Goal: Information Seeking & Learning: Learn about a topic

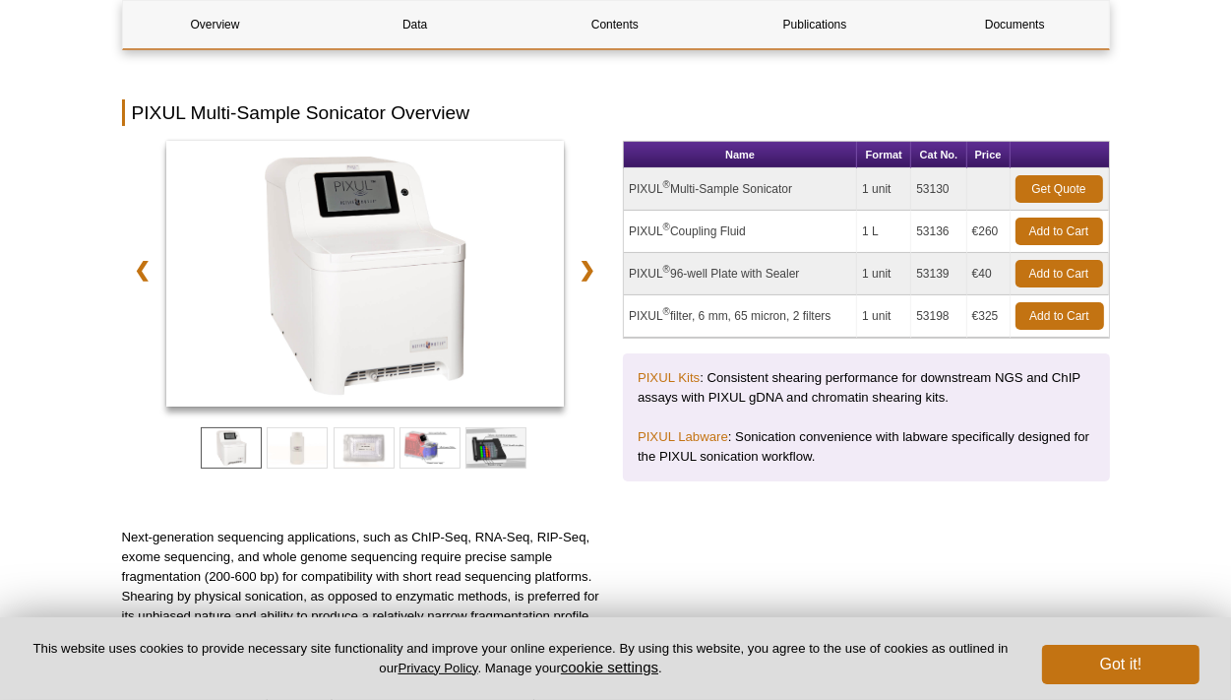
scroll to position [304, 0]
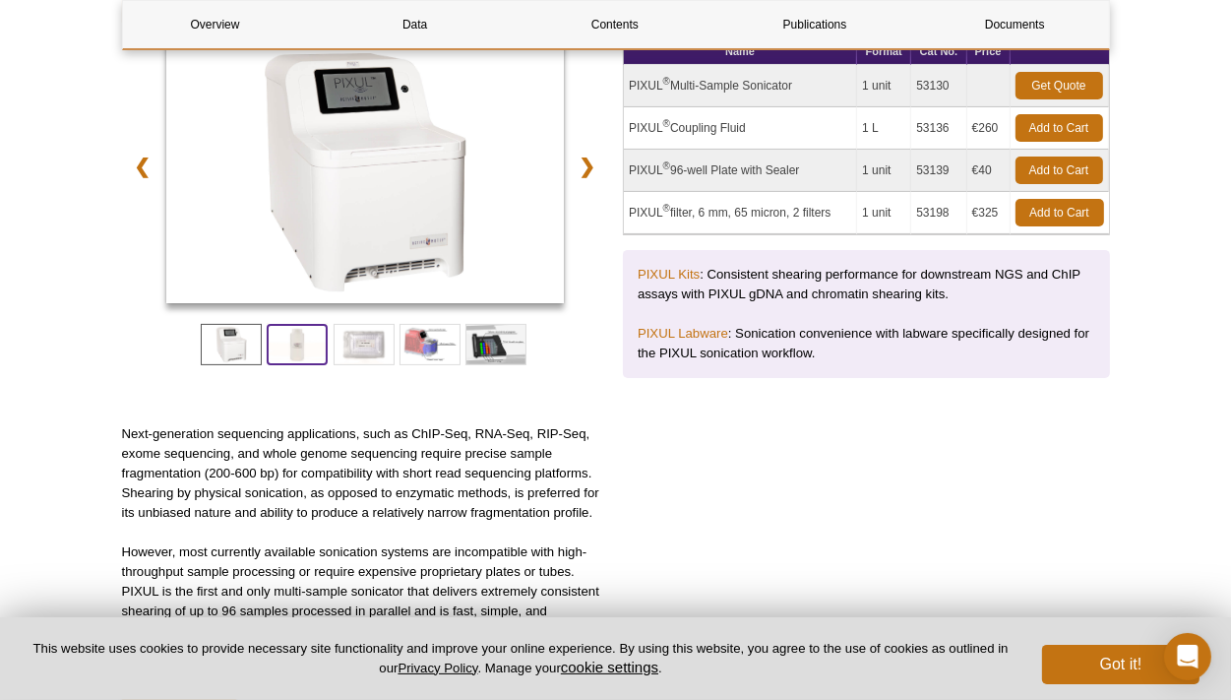
click at [308, 344] on span at bounding box center [297, 344] width 61 height 41
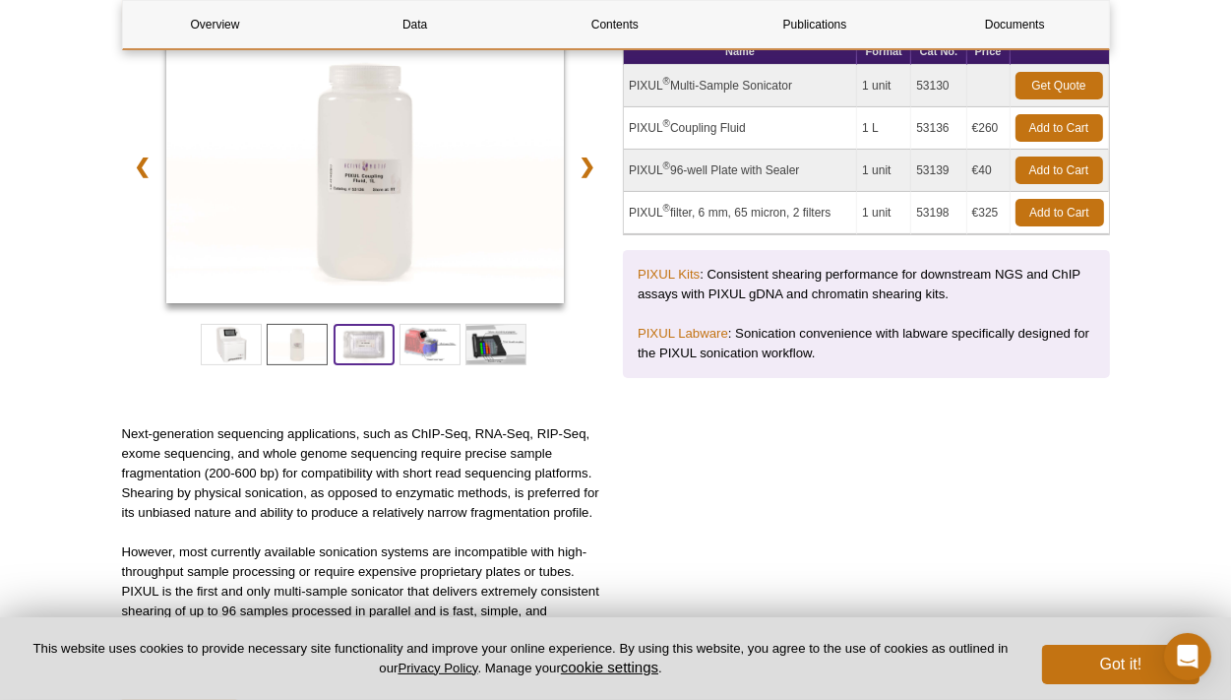
click at [353, 344] on span at bounding box center [364, 344] width 61 height 41
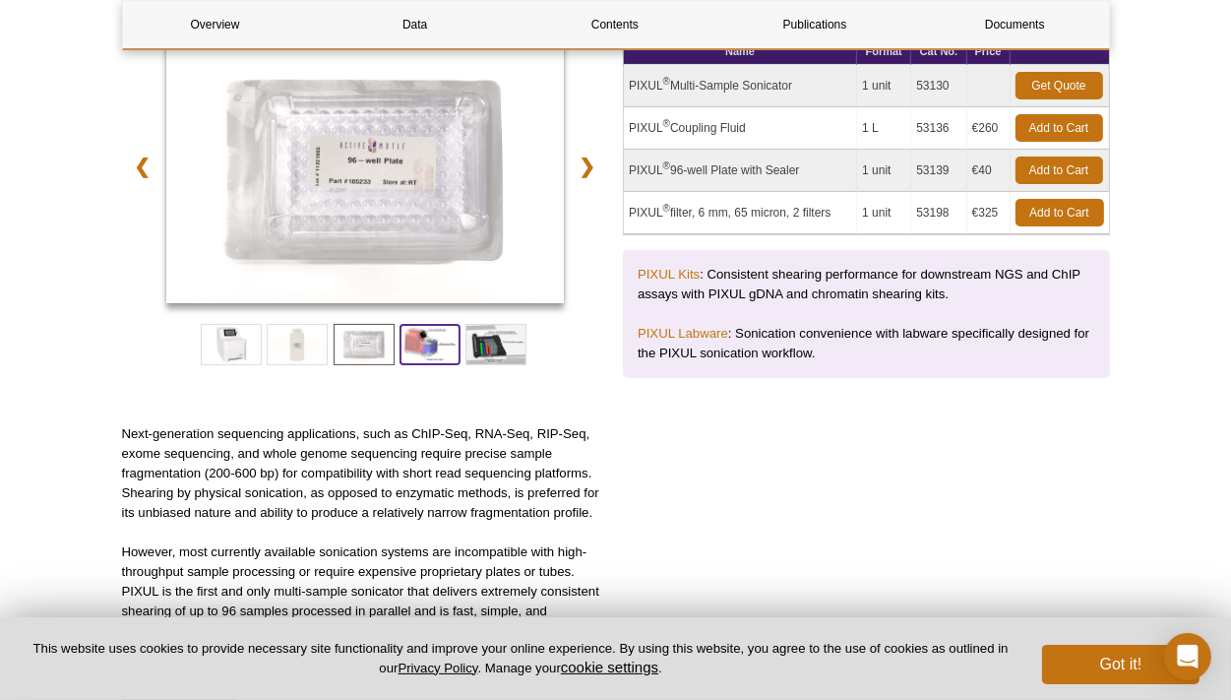
click at [430, 346] on span at bounding box center [430, 344] width 61 height 41
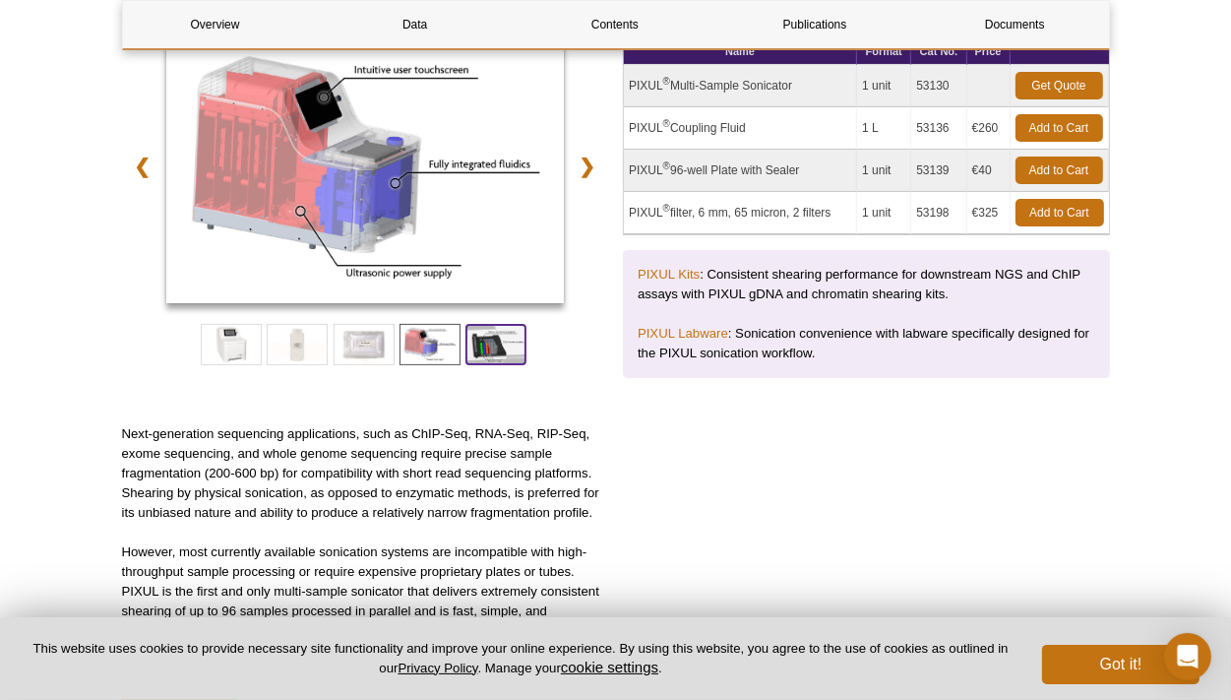
click at [494, 352] on span at bounding box center [496, 344] width 61 height 41
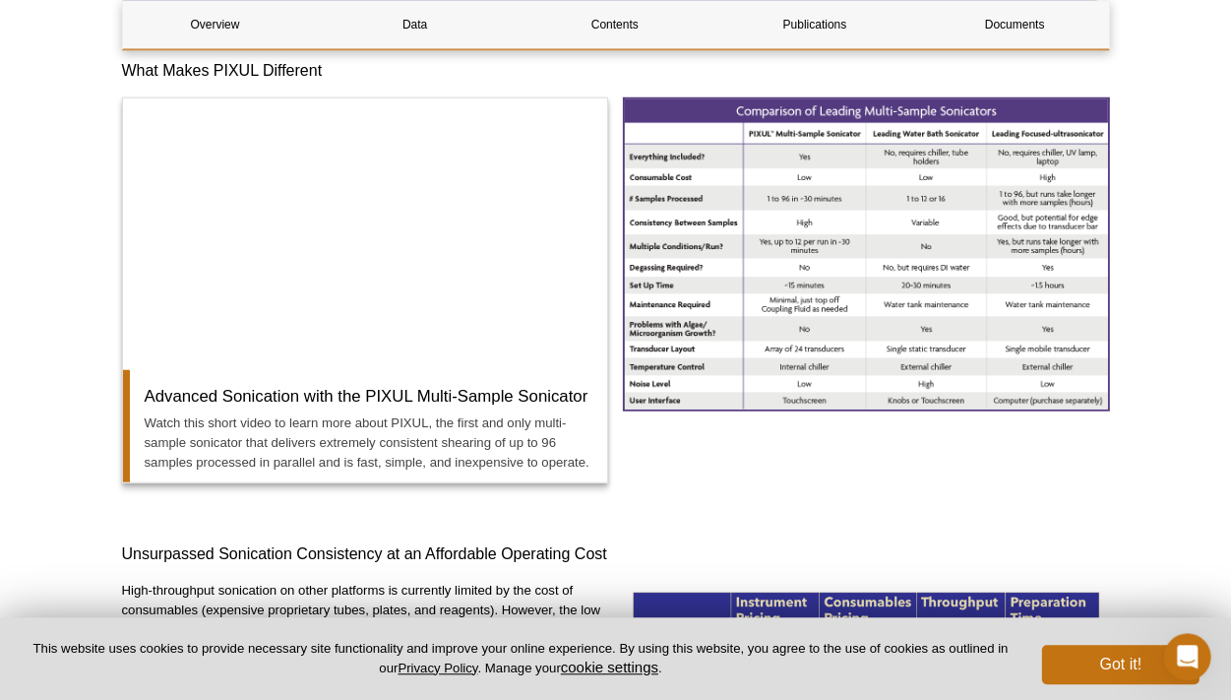
scroll to position [1455, 0]
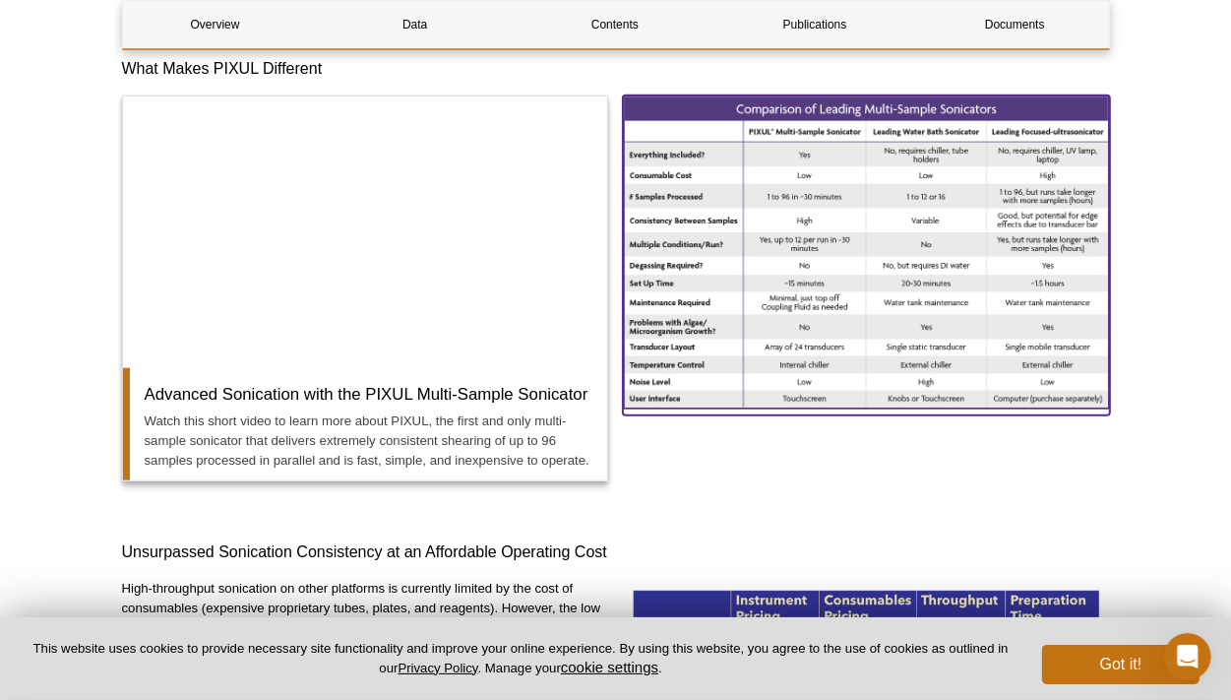
click at [813, 301] on img at bounding box center [866, 251] width 487 height 313
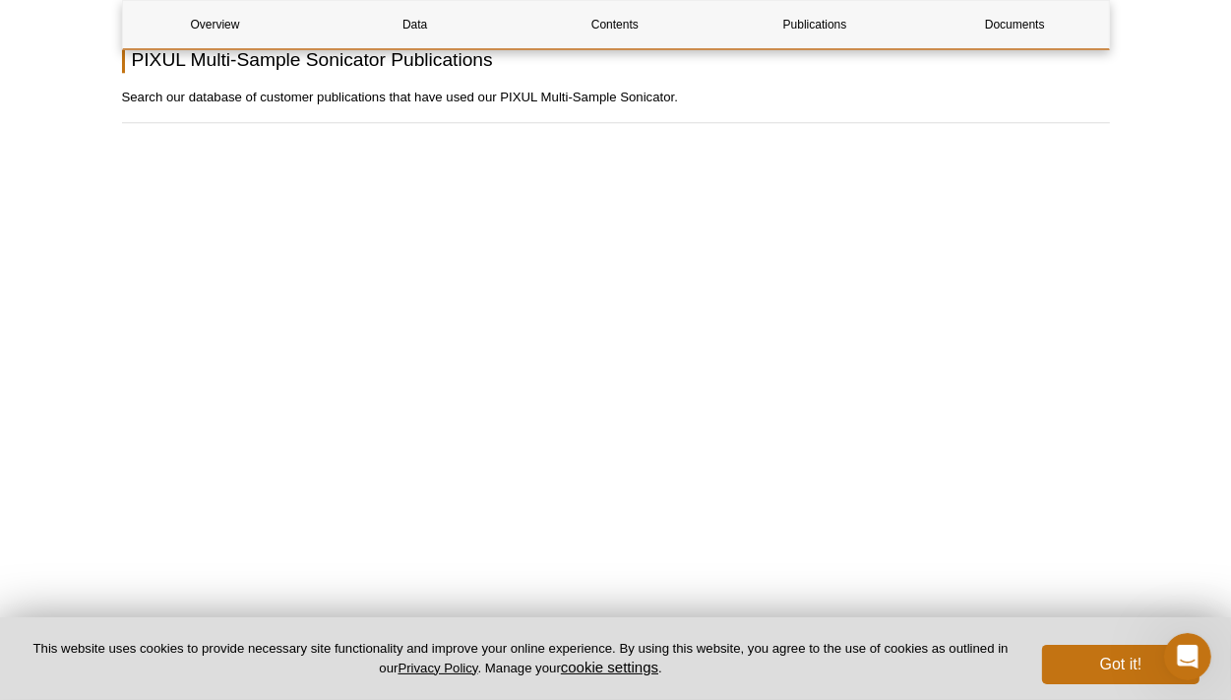
scroll to position [4261, 0]
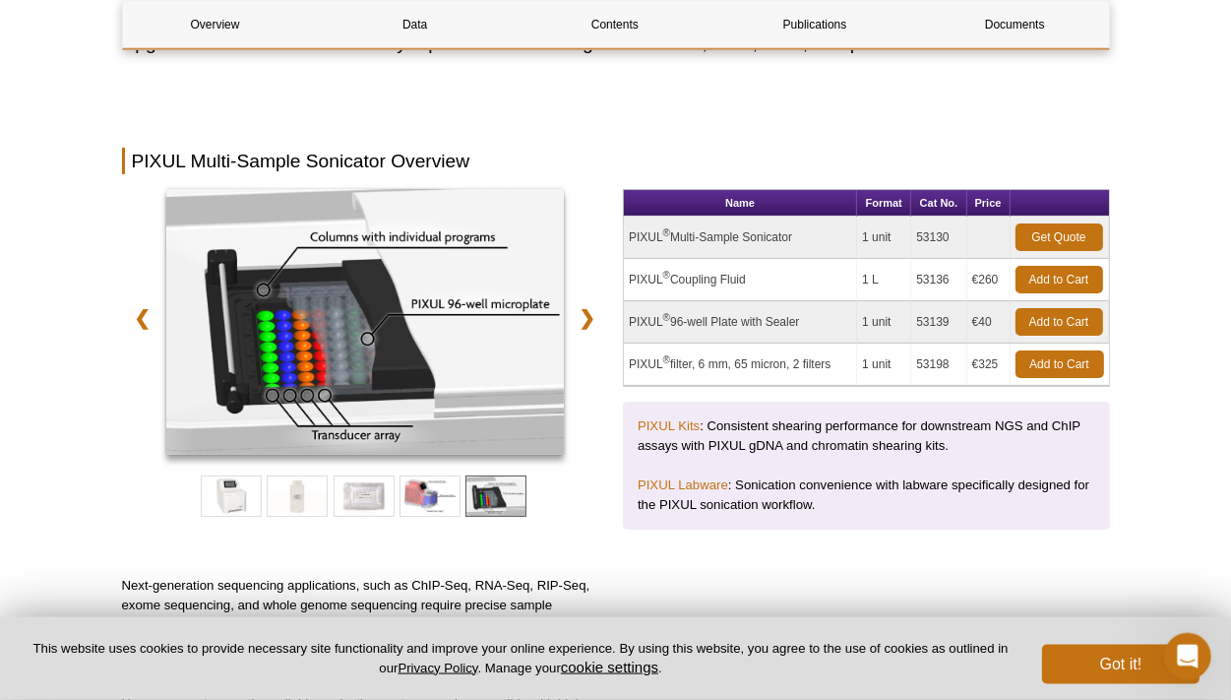
scroll to position [0, 0]
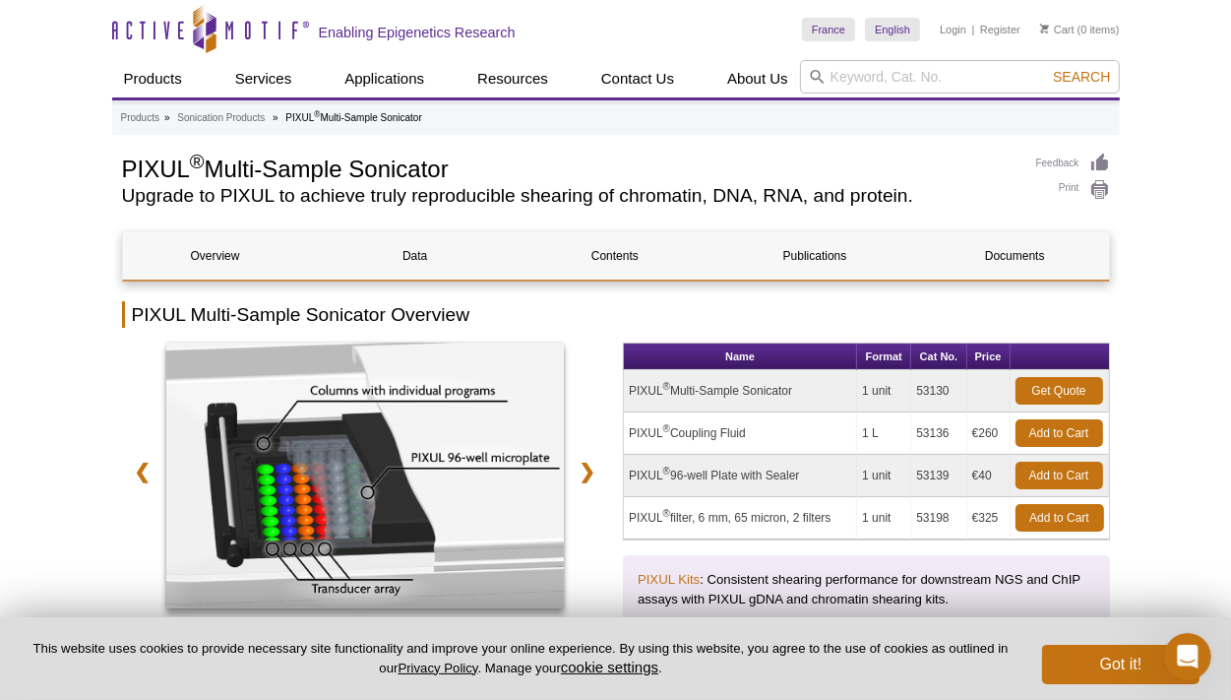
drag, startPoint x: 122, startPoint y: 157, endPoint x: 480, endPoint y: 161, distance: 358.3
click at [480, 161] on h1 "PIXUL ® Multi-Sample Sonicator" at bounding box center [569, 168] width 895 height 30
copy h1 "PIXUL ® Multi-Sample Sonicator"
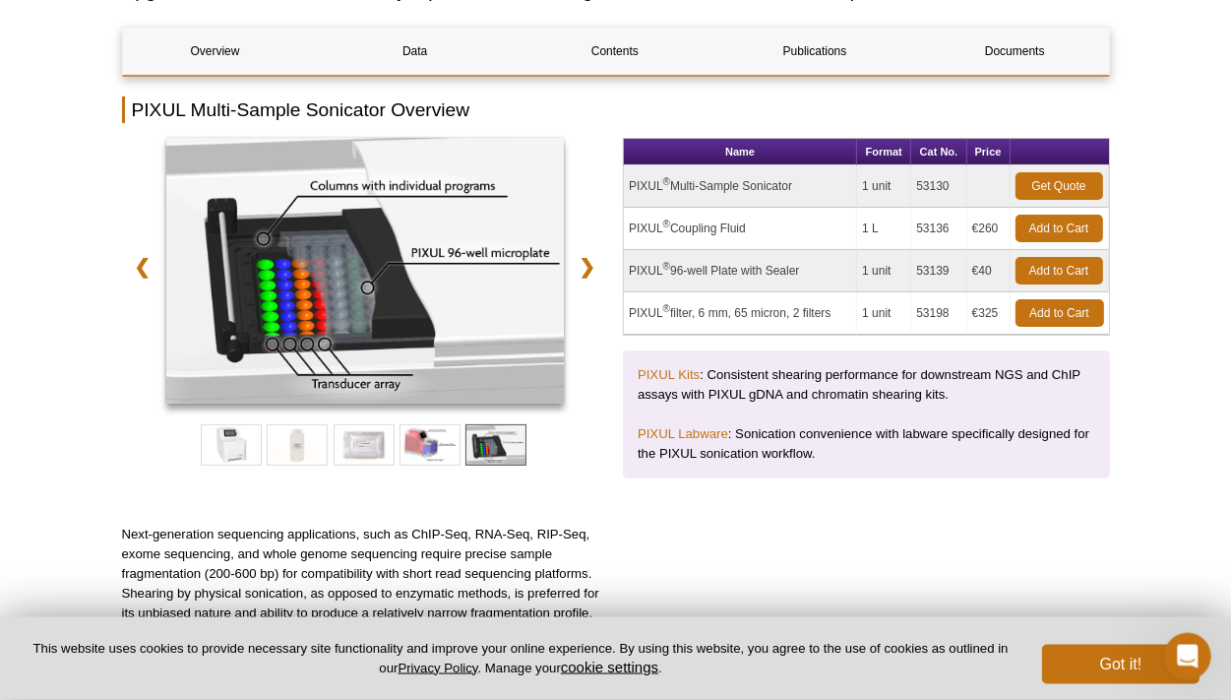
scroll to position [208, 0]
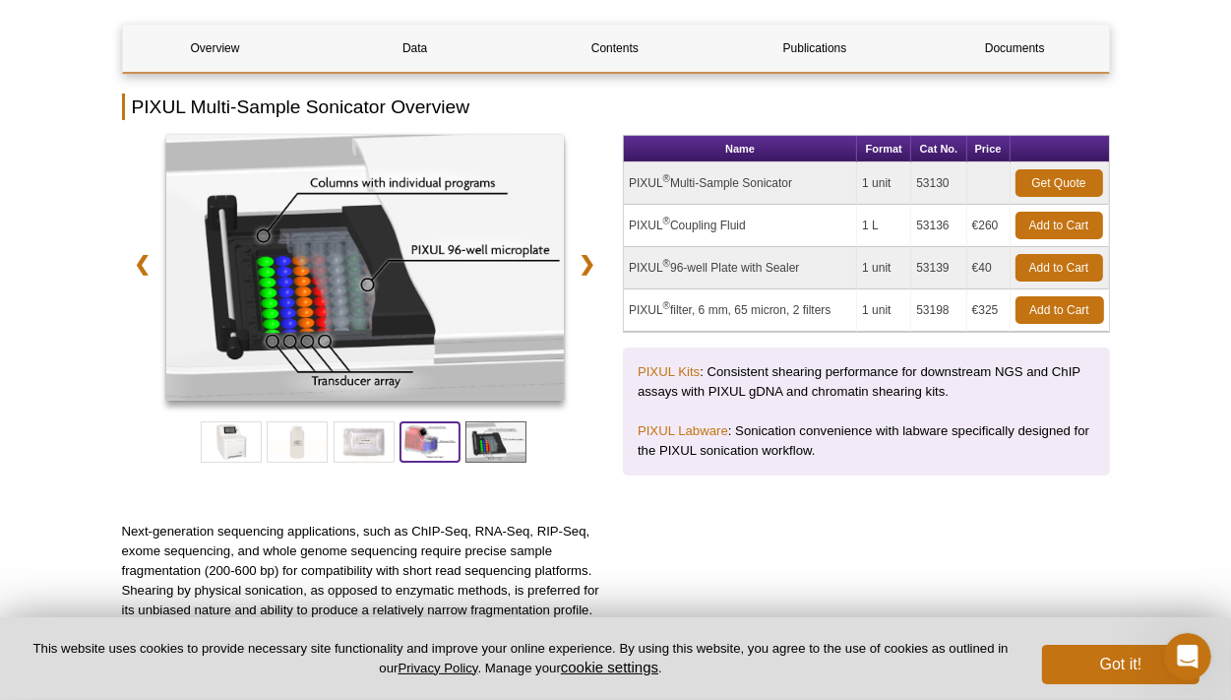
click at [415, 437] on span at bounding box center [430, 441] width 61 height 41
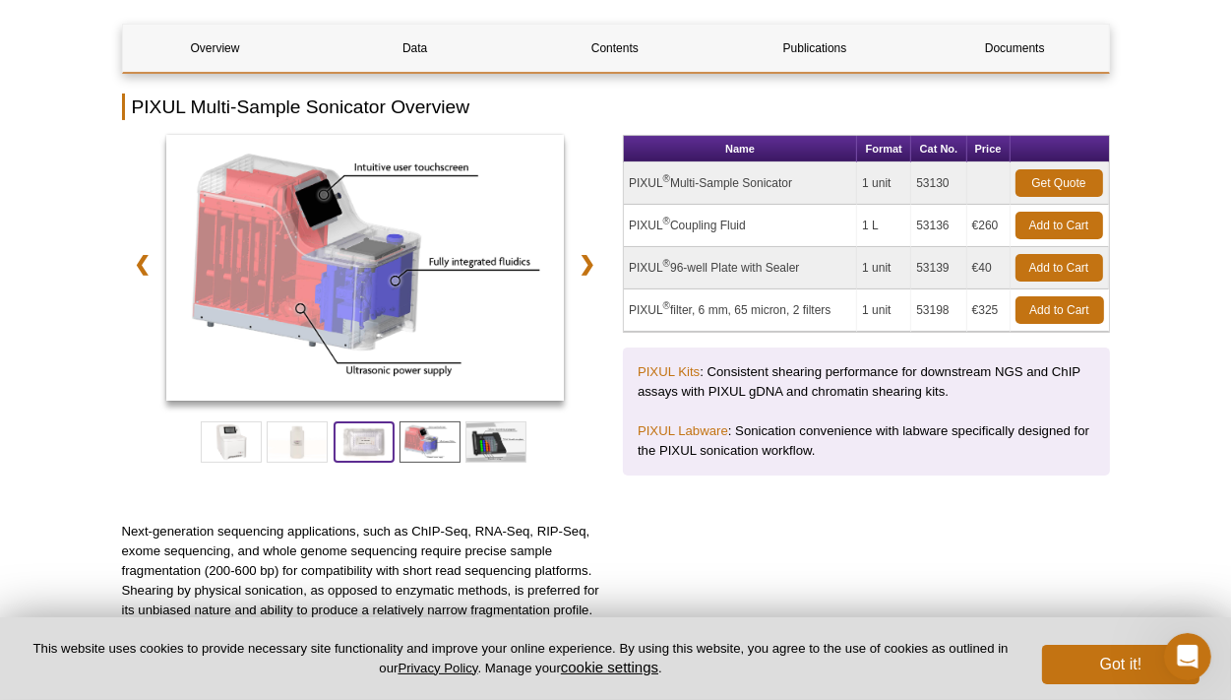
click at [357, 439] on span at bounding box center [364, 441] width 61 height 41
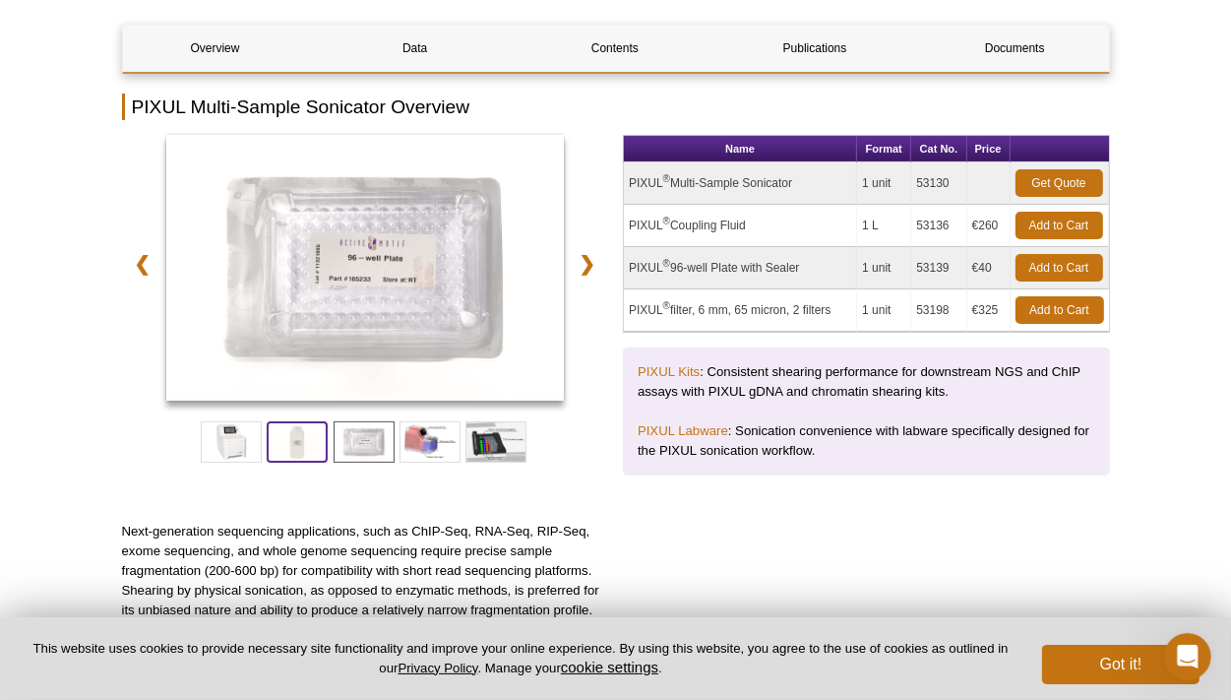
click at [291, 439] on span at bounding box center [297, 441] width 61 height 41
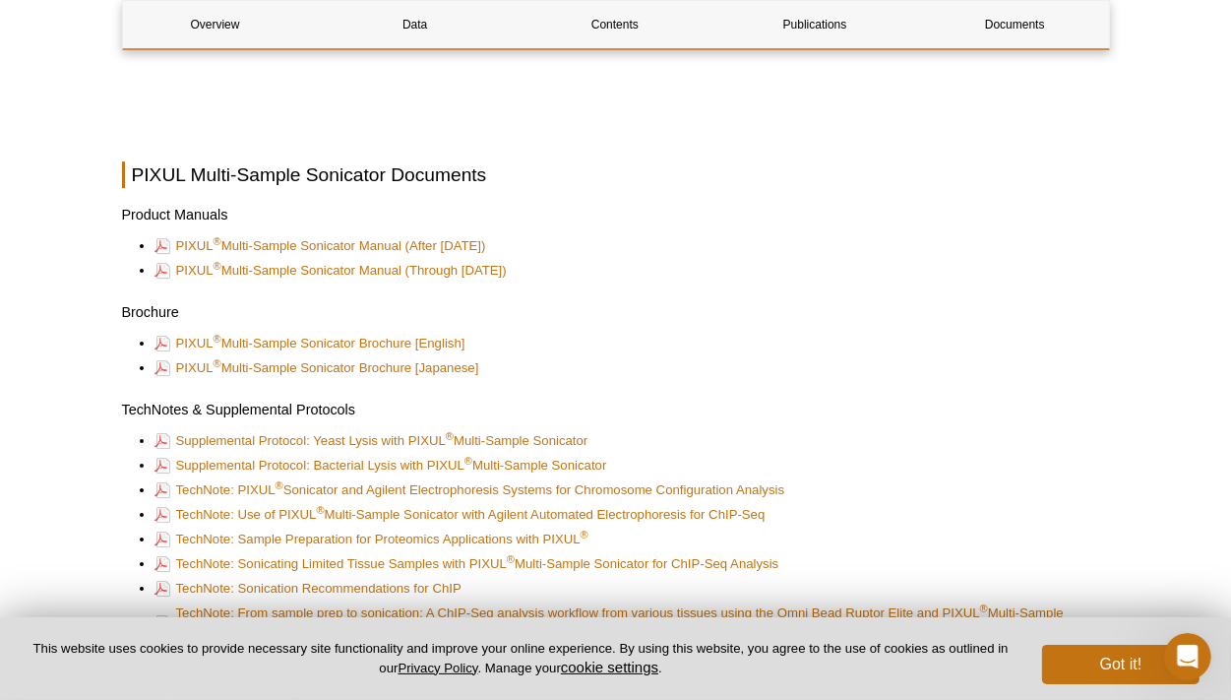
scroll to position [5300, 0]
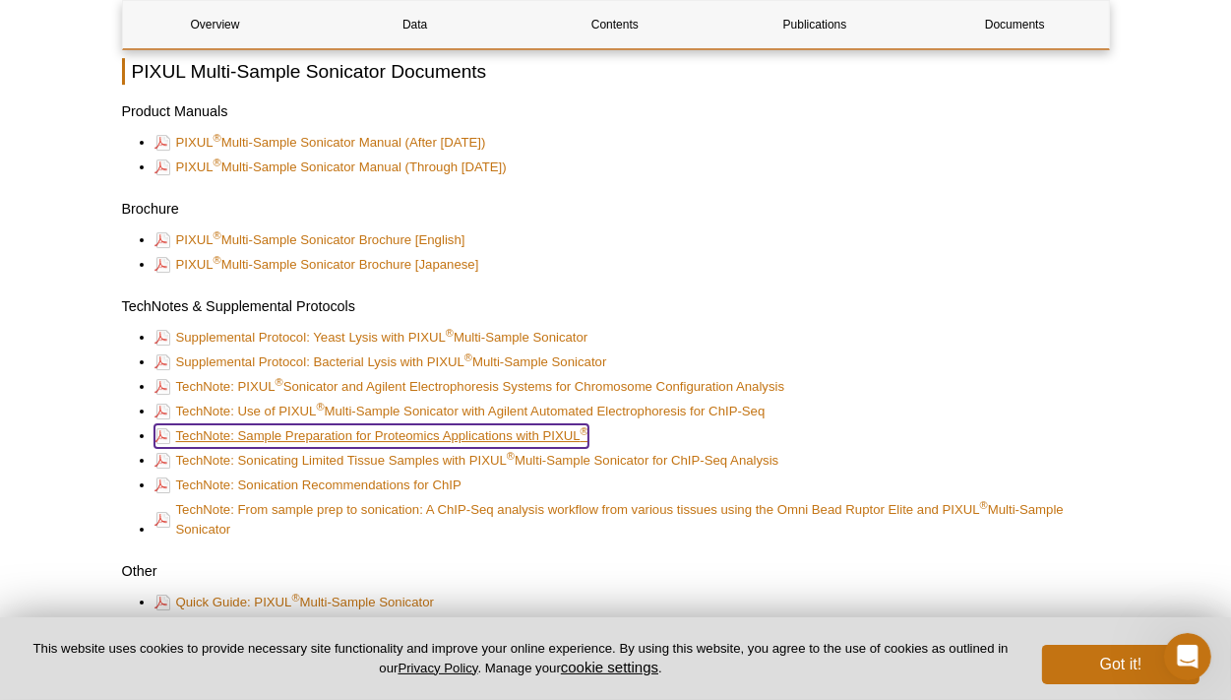
click at [395, 431] on link "TechNote: Sample Preparation for Proteomics Applications with PIXUL ®" at bounding box center [372, 436] width 434 height 24
